Goal: Check status

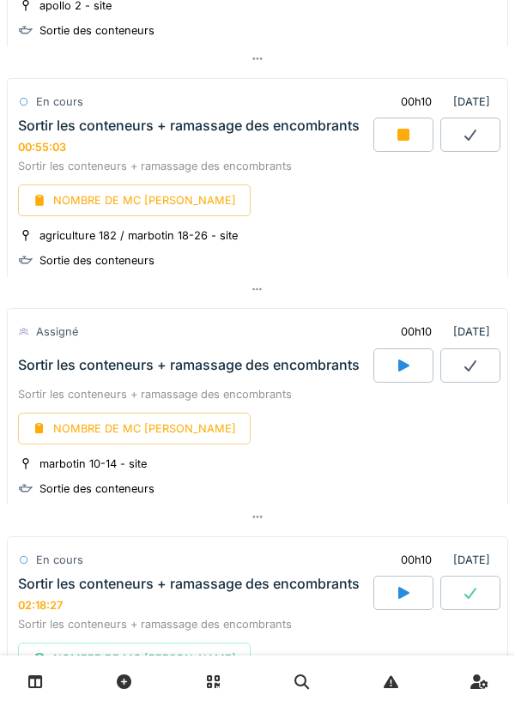
scroll to position [2792, 0]
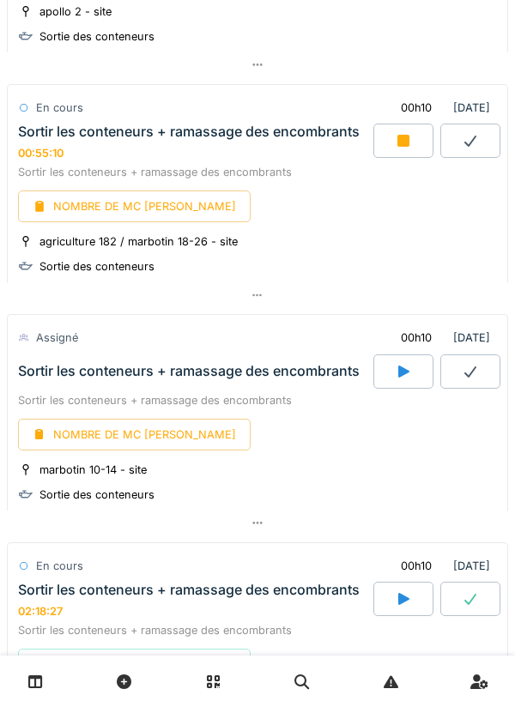
click at [415, 158] on div at bounding box center [403, 141] width 60 height 34
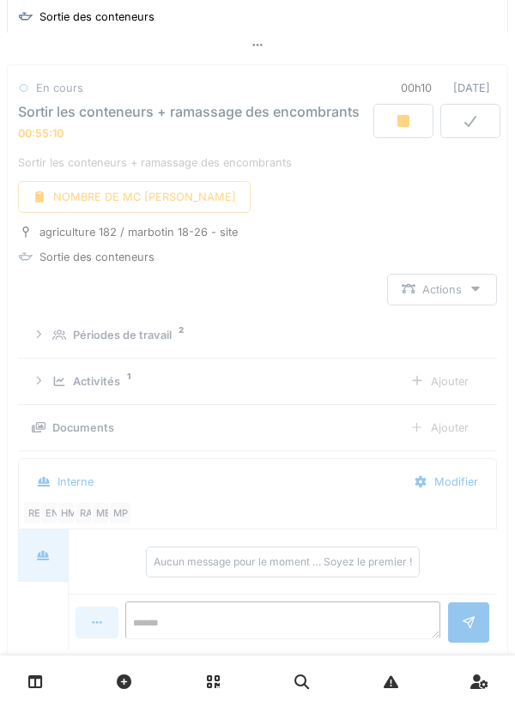
scroll to position [2820, 0]
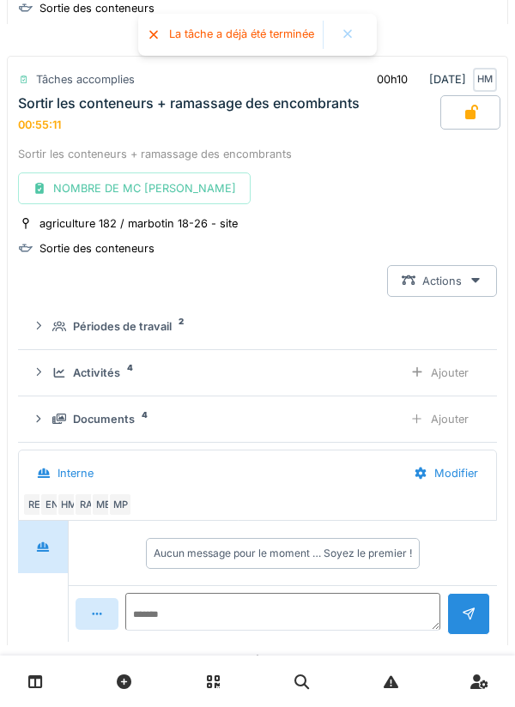
click at [57, 681] on link at bounding box center [36, 682] width 44 height 40
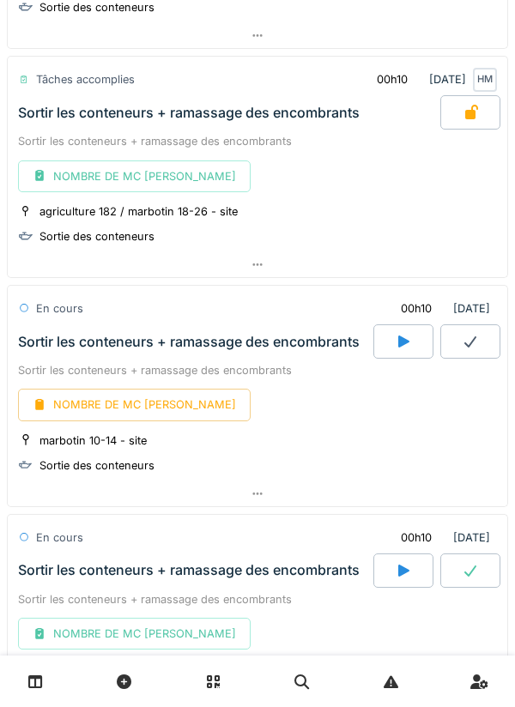
scroll to position [1569, 0]
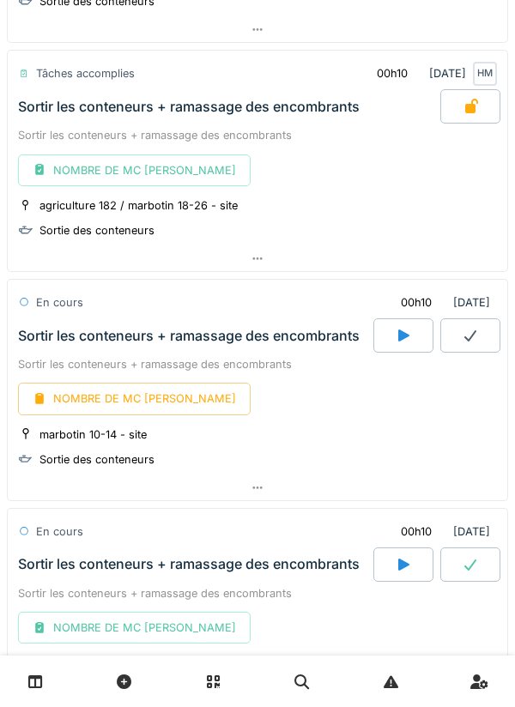
click at [412, 336] on div at bounding box center [403, 335] width 60 height 34
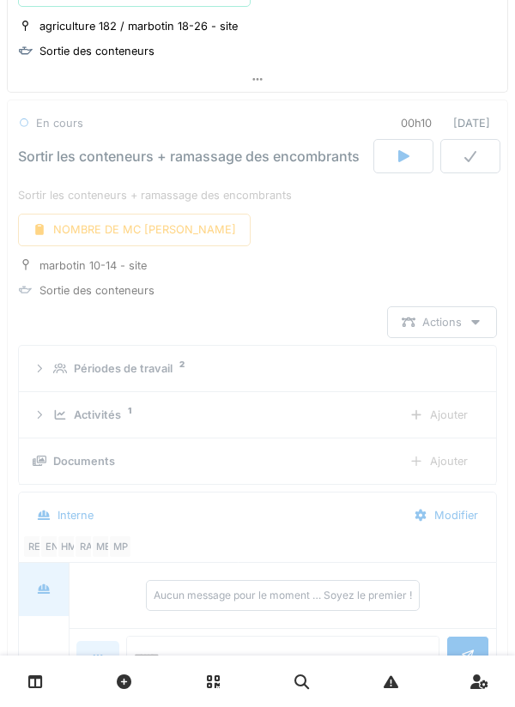
scroll to position [1779, 0]
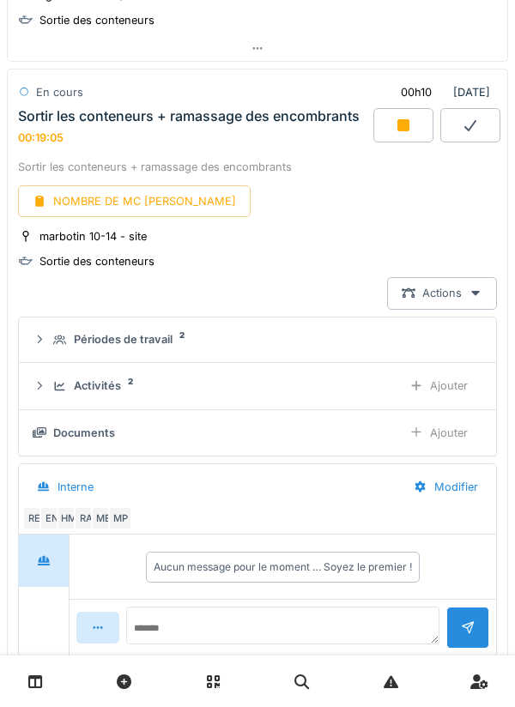
click at [409, 133] on div at bounding box center [403, 125] width 60 height 34
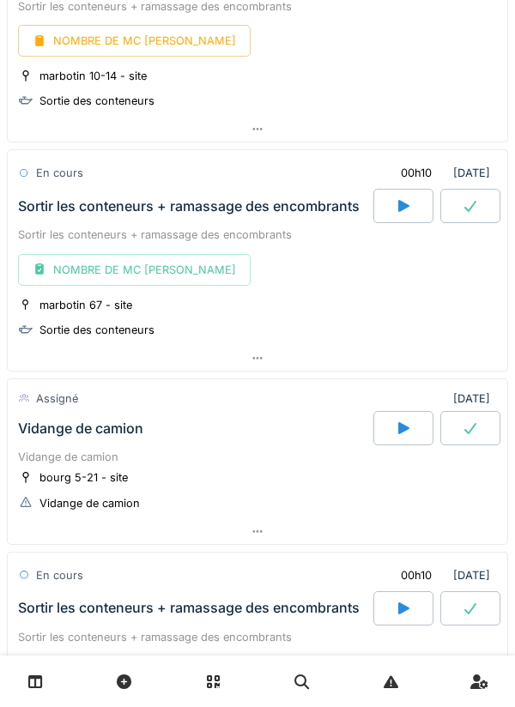
scroll to position [1897, 0]
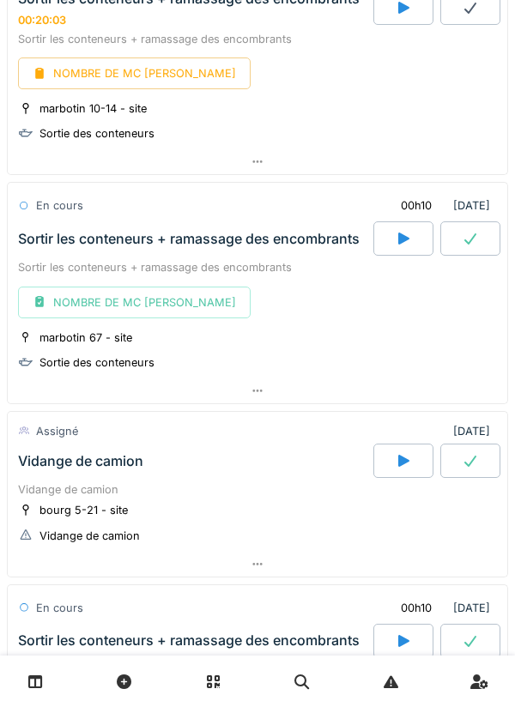
click at [41, 683] on icon at bounding box center [35, 682] width 15 height 15
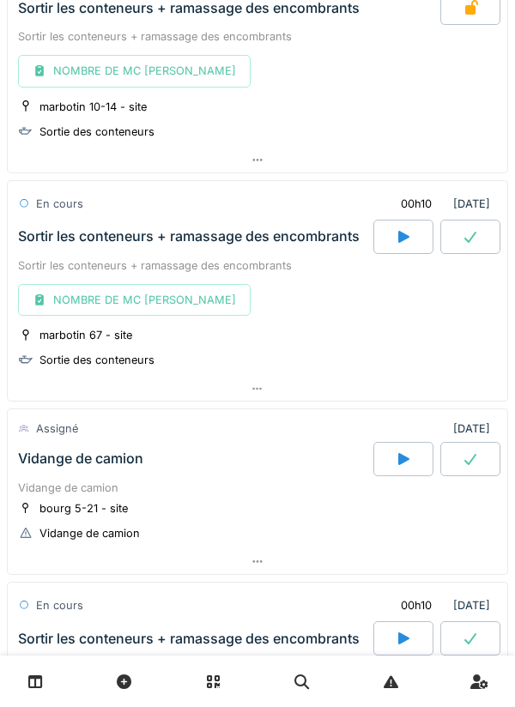
scroll to position [1905, 0]
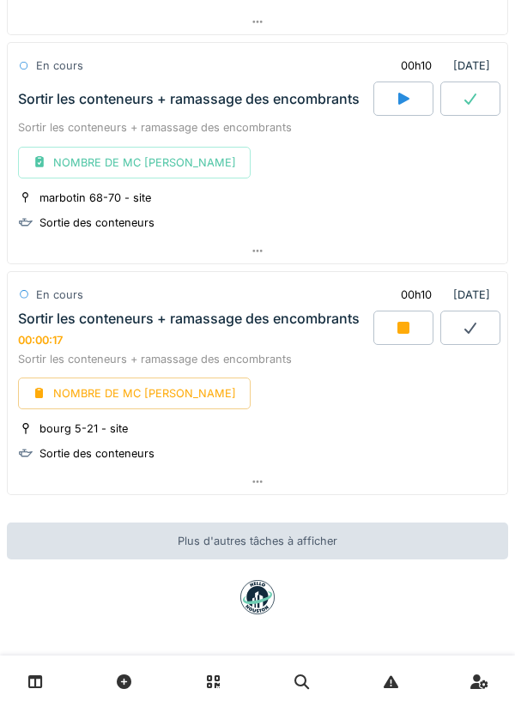
scroll to position [2414, 0]
